Goal: Navigation & Orientation: Find specific page/section

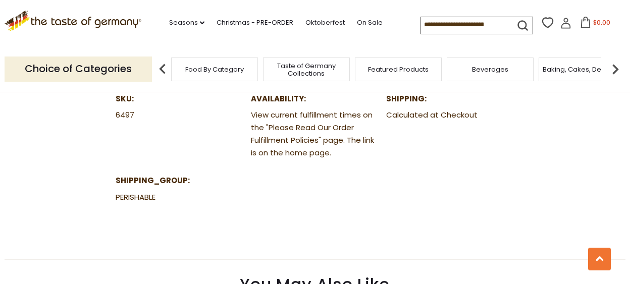
scroll to position [707, 0]
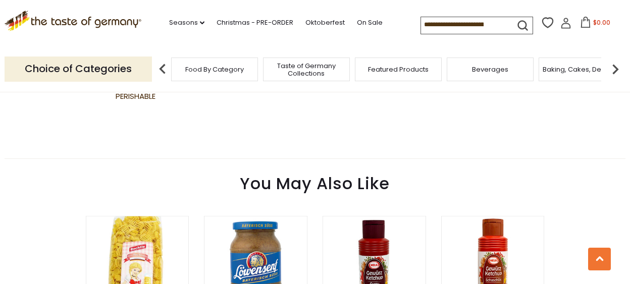
click at [300, 64] on span "Taste of Germany Collections" at bounding box center [306, 69] width 81 height 15
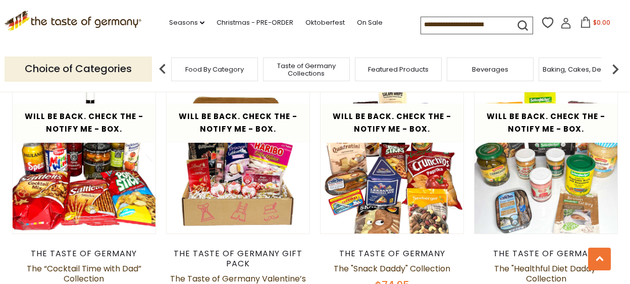
scroll to position [1162, 0]
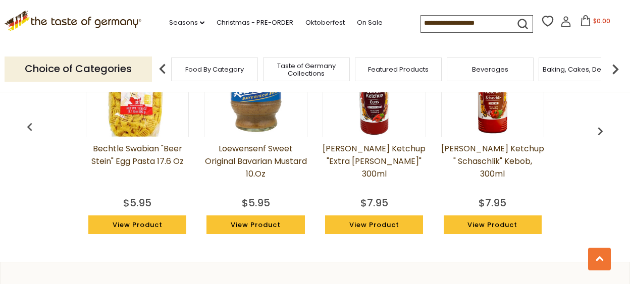
scroll to position [707, 0]
